Goal: Find specific page/section: Find specific page/section

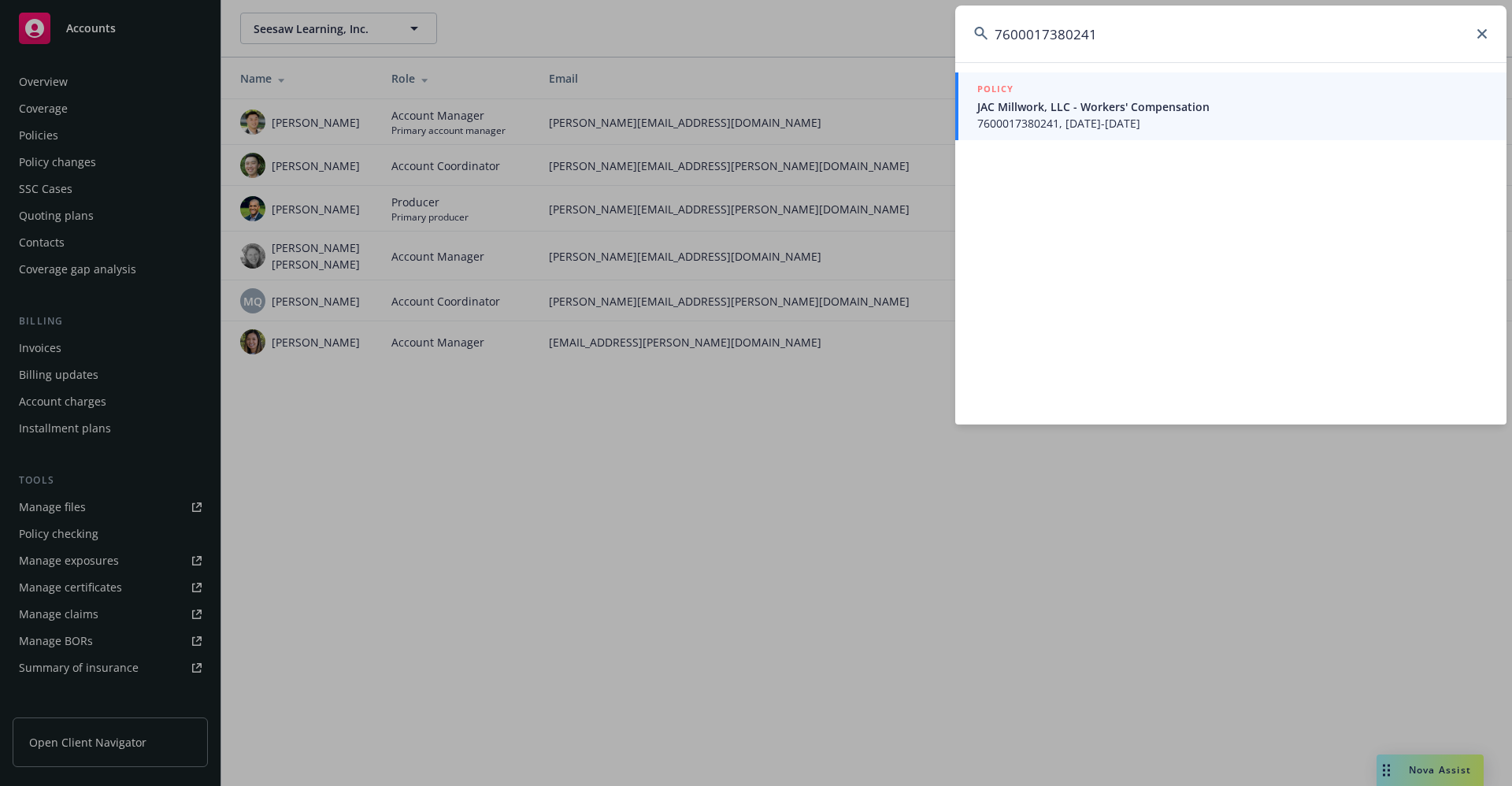
click at [1114, 43] on input "7600017380241" at bounding box center [1231, 34] width 551 height 57
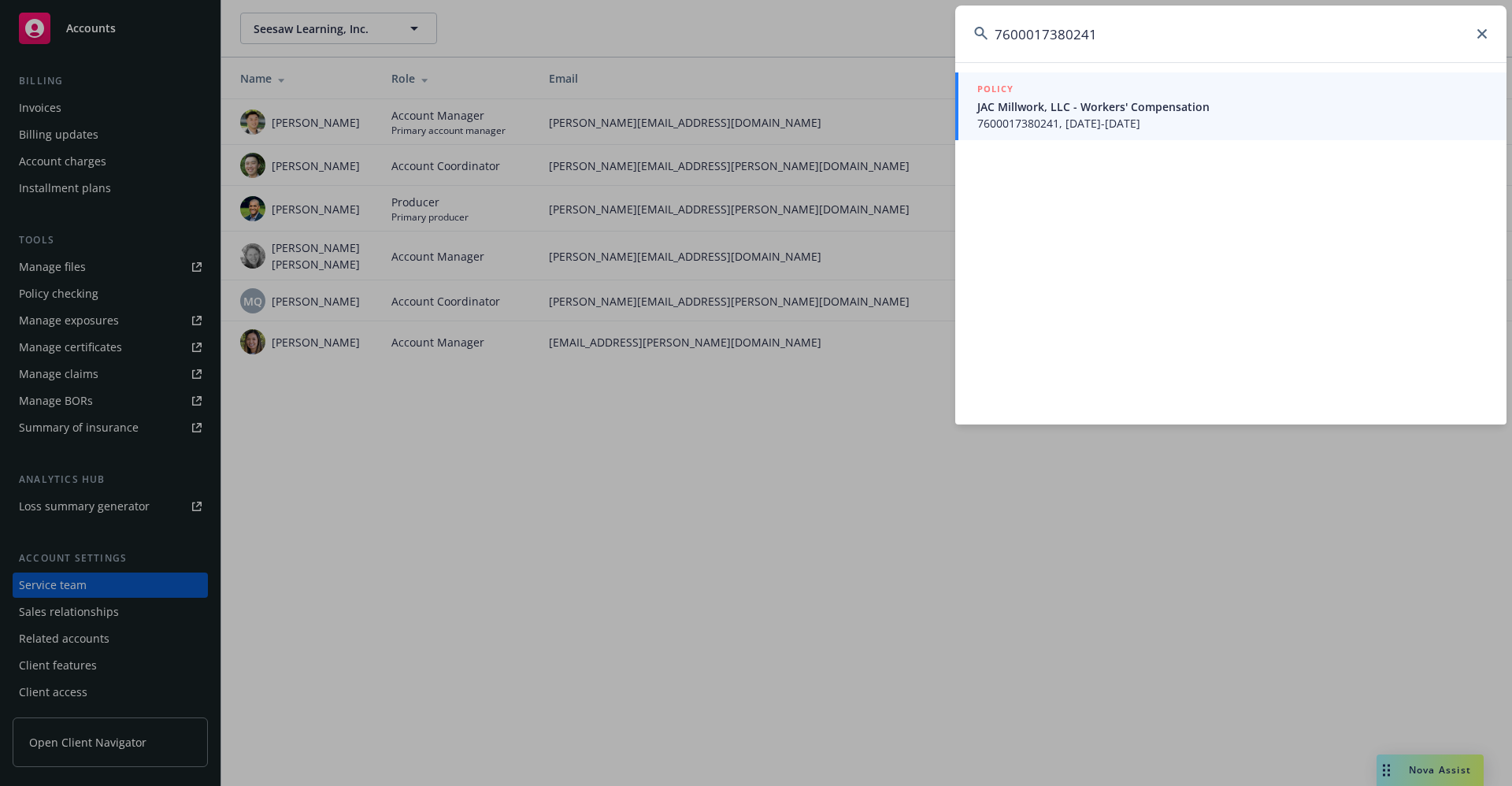
drag, startPoint x: 1106, startPoint y: 38, endPoint x: 953, endPoint y: 37, distance: 153.0
click at [953, 37] on div "7600017380241 POLICY JAC Millwork, LLC - Workers' Compensation 7600017380241, […" at bounding box center [756, 393] width 1512 height 786
type input "711-01-55-42-0009"
